Goal: Find contact information: Find contact information

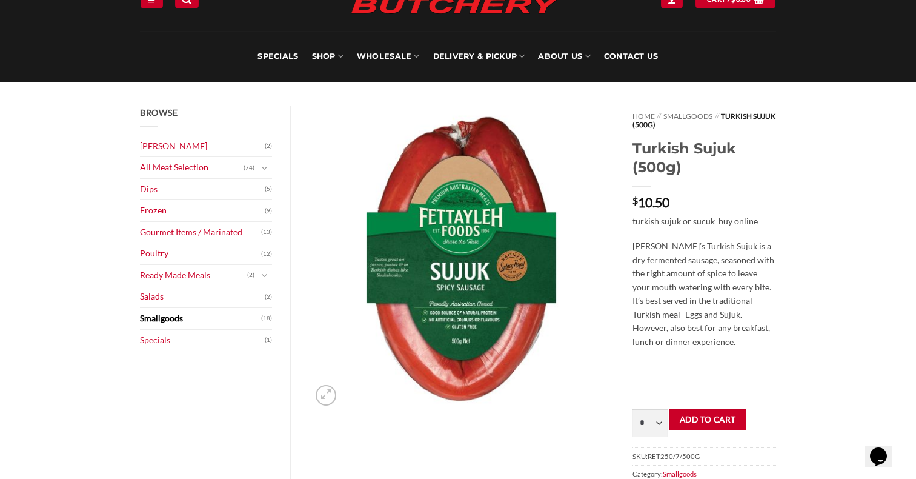
scroll to position [73, 0]
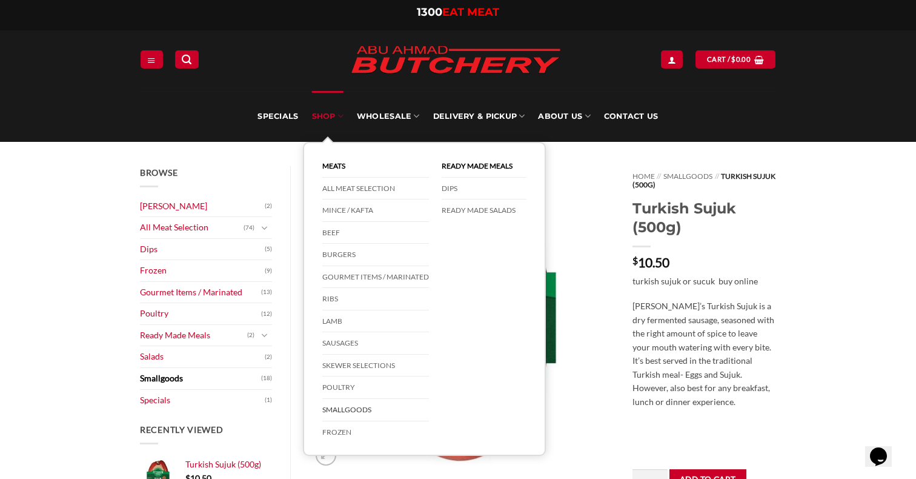
click at [328, 111] on link "SHOP" at bounding box center [328, 116] width 32 height 51
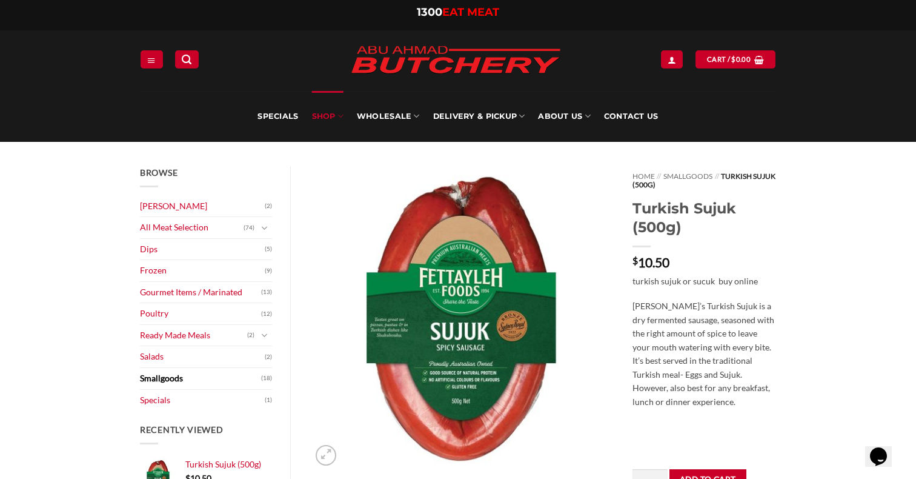
click at [338, 115] on link "SHOP" at bounding box center [328, 116] width 32 height 51
click at [648, 119] on link "Contact Us" at bounding box center [631, 116] width 55 height 51
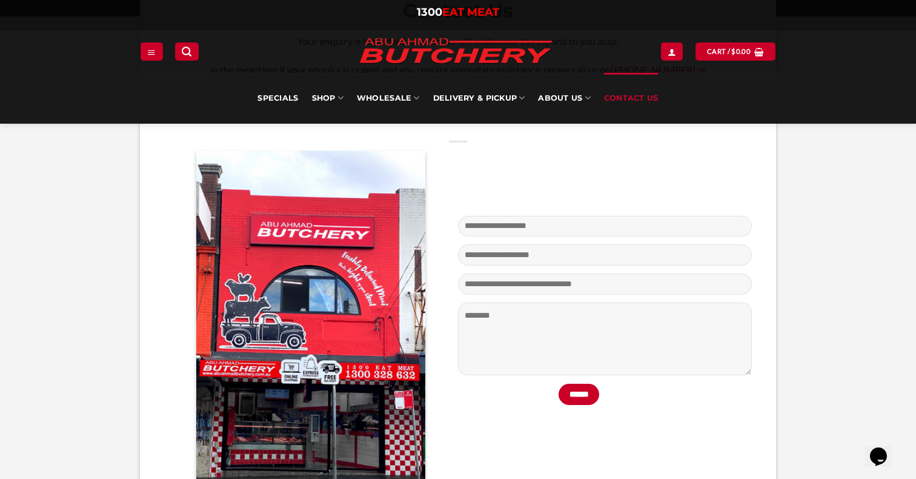
scroll to position [330, 0]
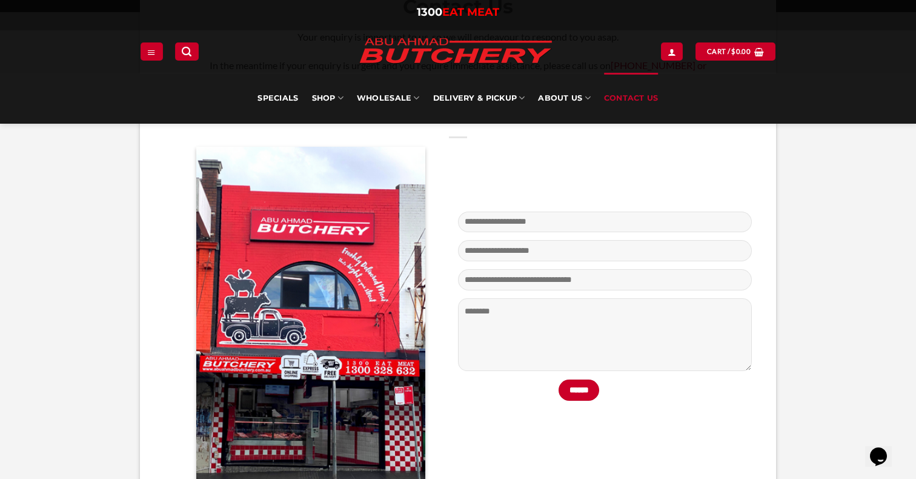
click at [255, 354] on img at bounding box center [310, 315] width 229 height 337
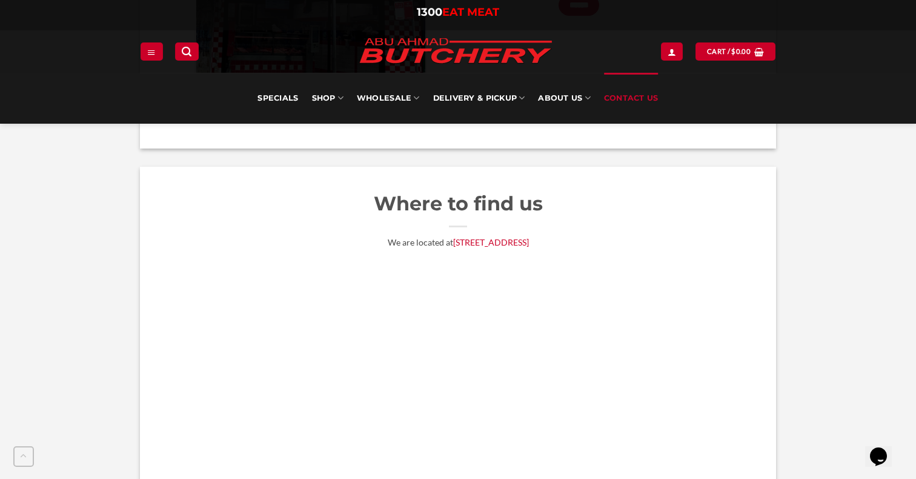
scroll to position [725, 0]
